Goal: Information Seeking & Learning: Check status

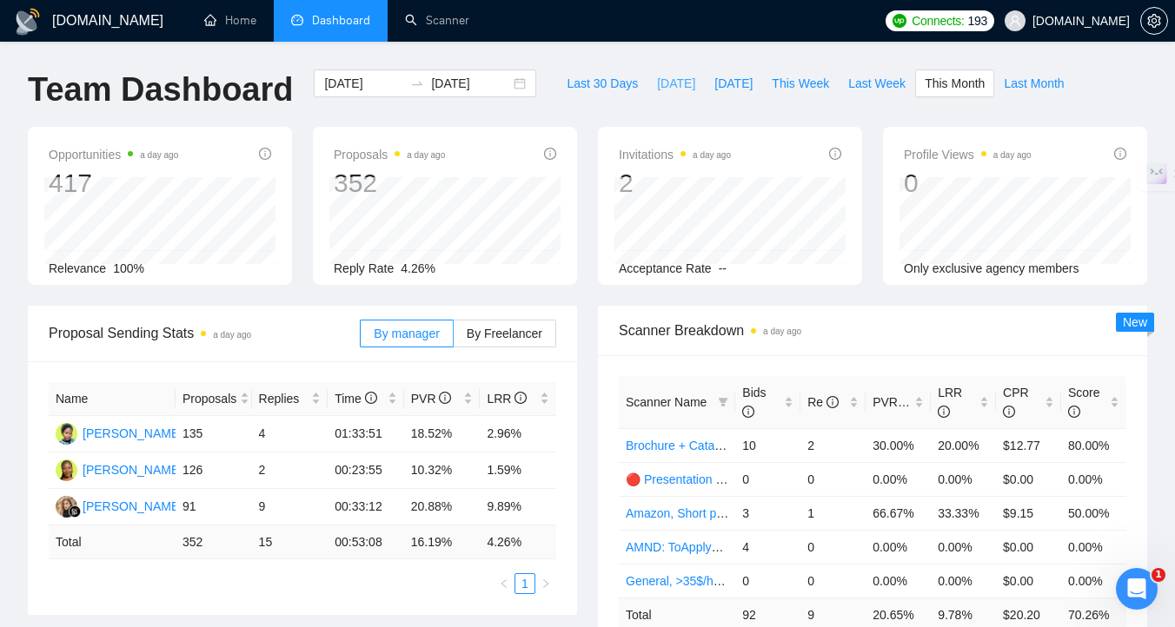
click at [657, 83] on span "[DATE]" at bounding box center [676, 83] width 38 height 19
type input "[DATE]"
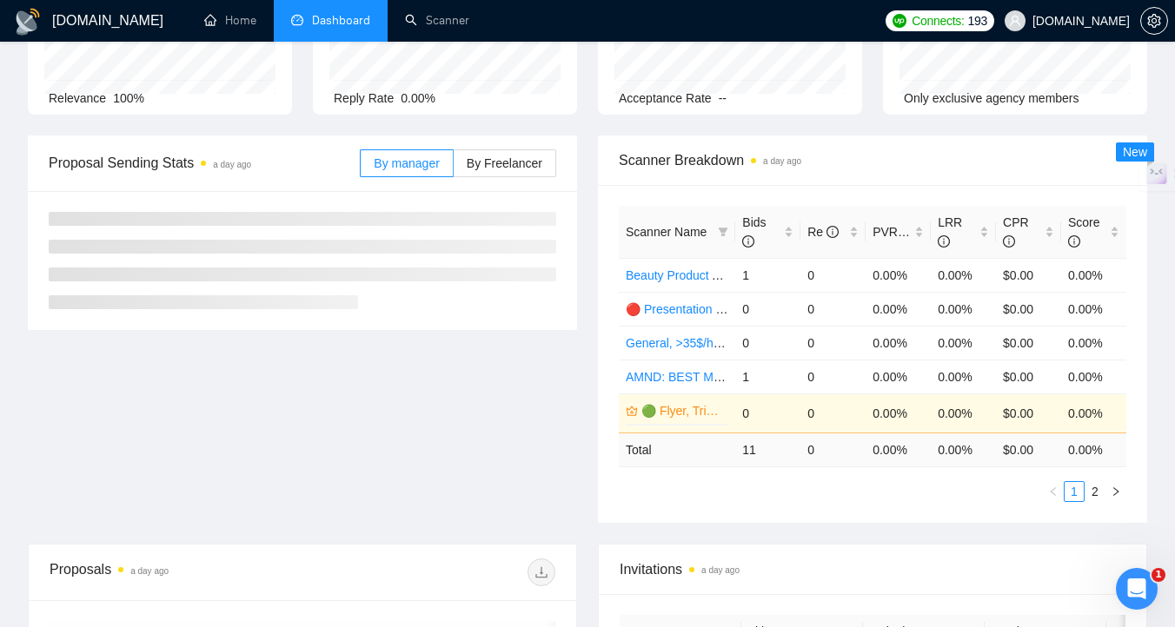
scroll to position [297, 0]
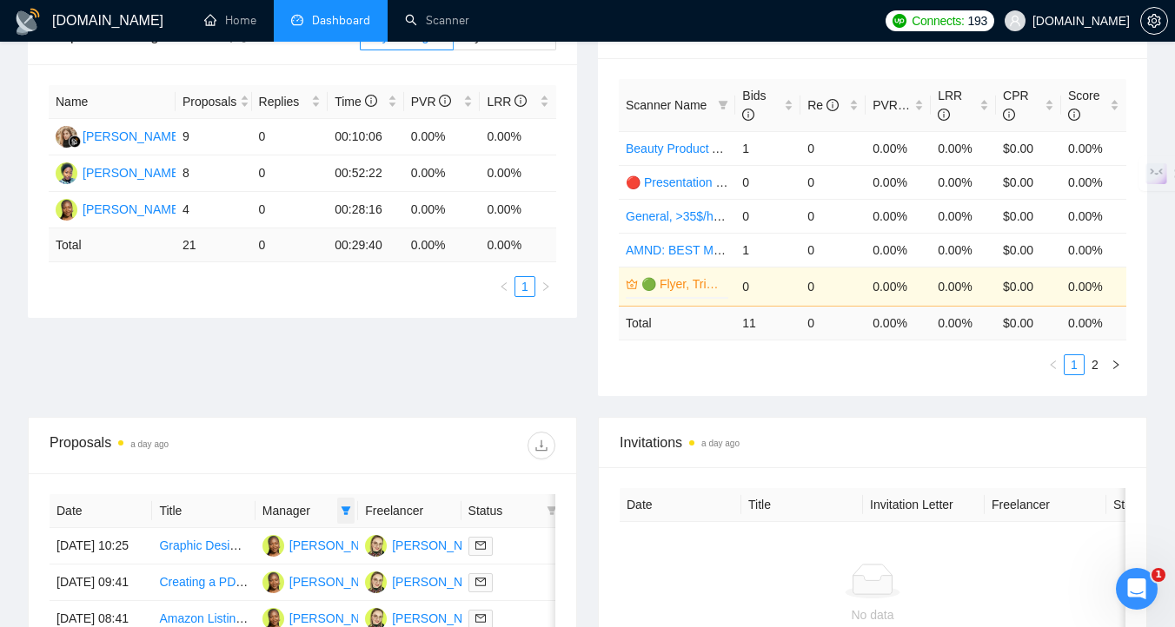
click at [347, 516] on span at bounding box center [345, 511] width 17 height 26
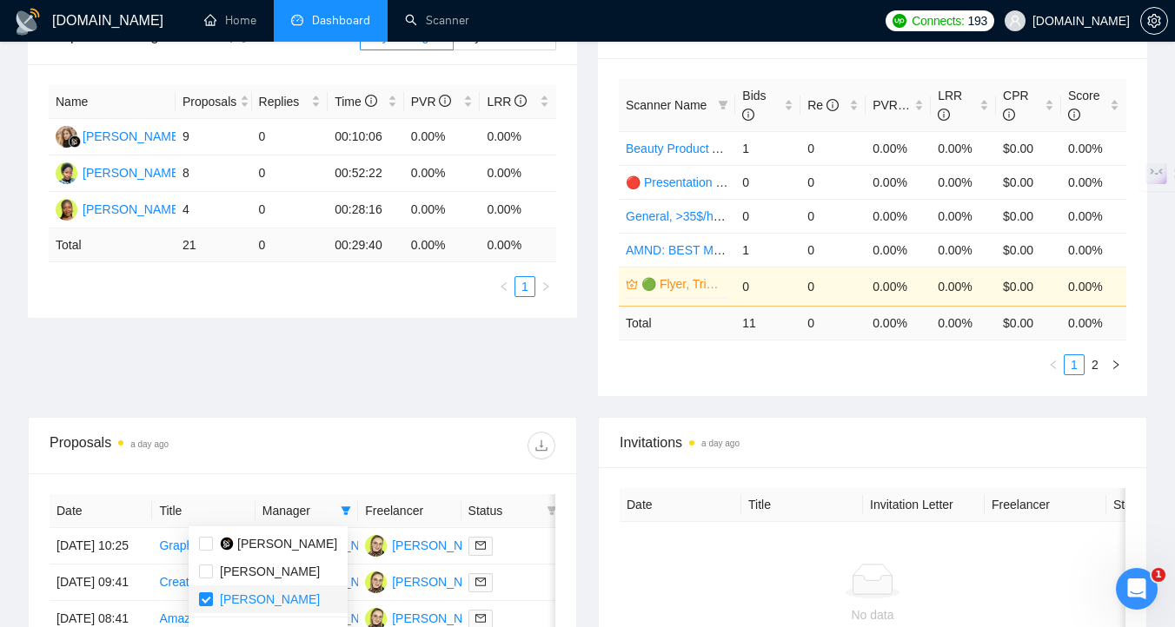
click at [302, 603] on span "[PERSON_NAME]" at bounding box center [270, 600] width 100 height 14
checkbox input "false"
click at [442, 402] on div "Proposal Sending Stats a day ago By manager By Freelancer Name Proposals Replie…" at bounding box center [587, 213] width 1140 height 408
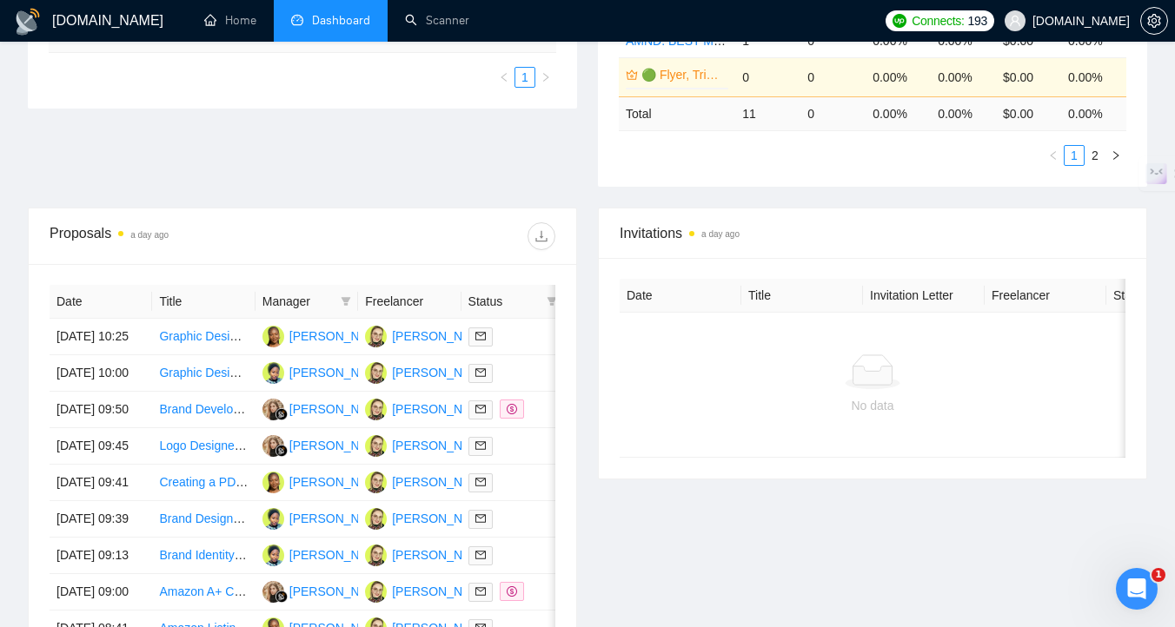
scroll to position [508, 0]
click at [211, 355] on td "Graphic Designer Needed for High-Impact Infographic" at bounding box center [203, 336] width 103 height 37
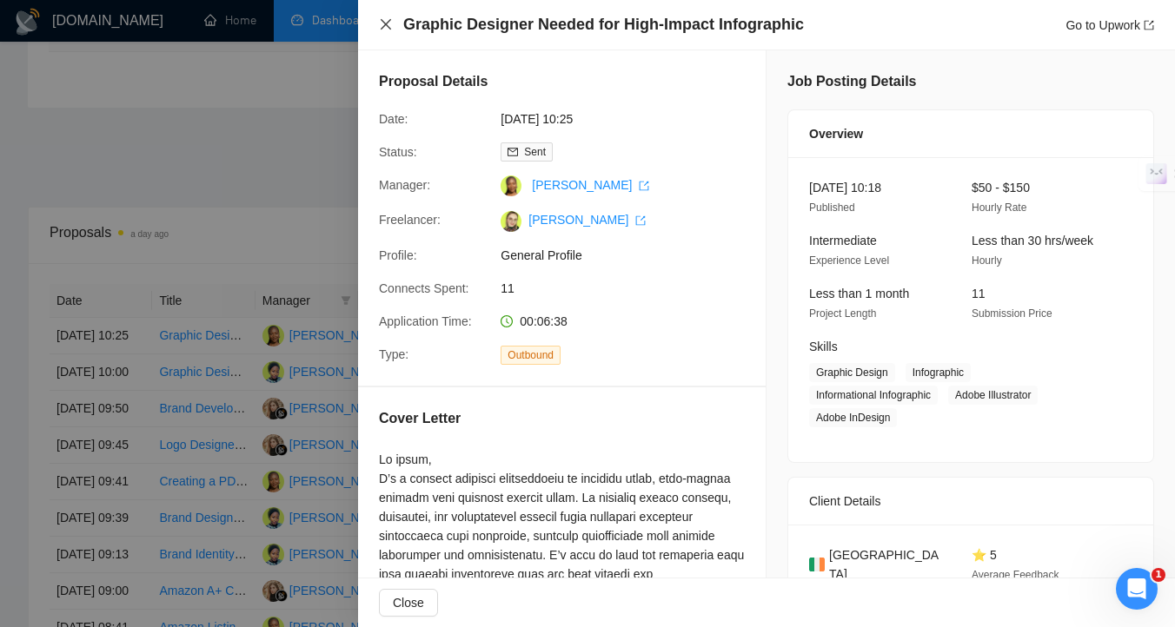
click at [382, 21] on icon "close" at bounding box center [386, 24] width 10 height 10
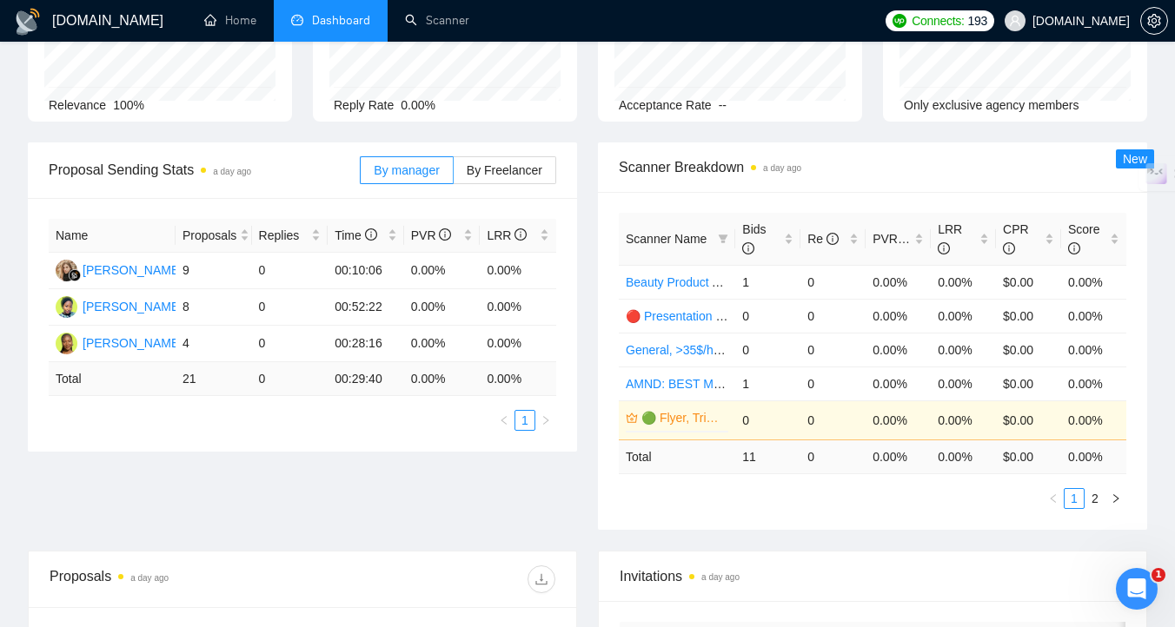
scroll to position [0, 0]
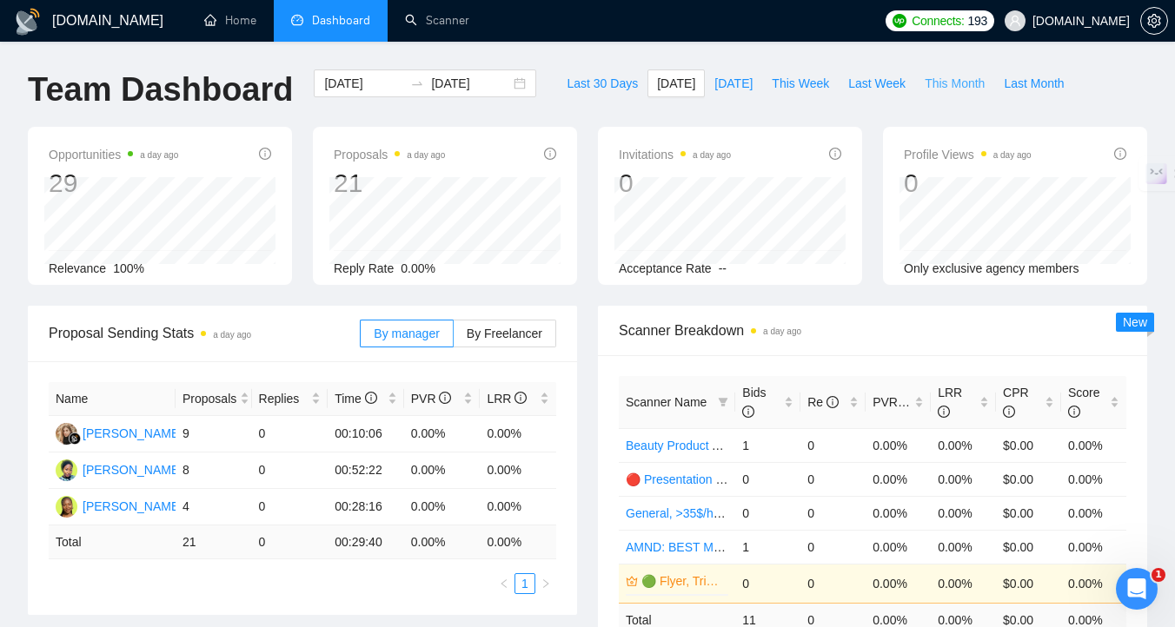
click at [933, 88] on span "This Month" at bounding box center [955, 83] width 60 height 19
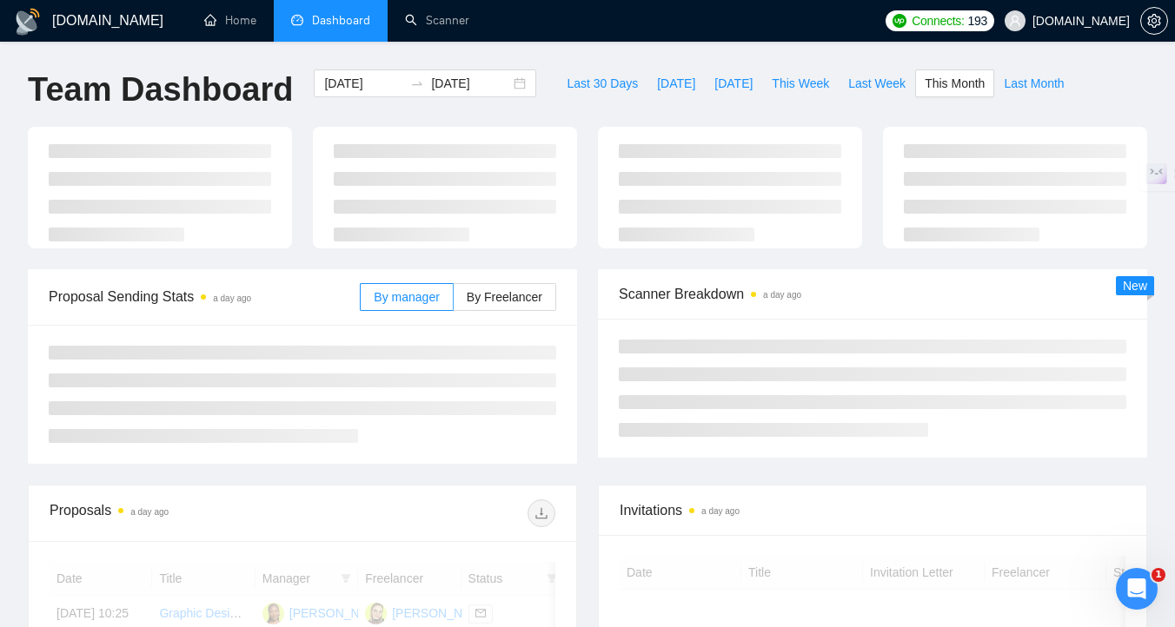
type input "[DATE]"
